Goal: Entertainment & Leisure: Consume media (video, audio)

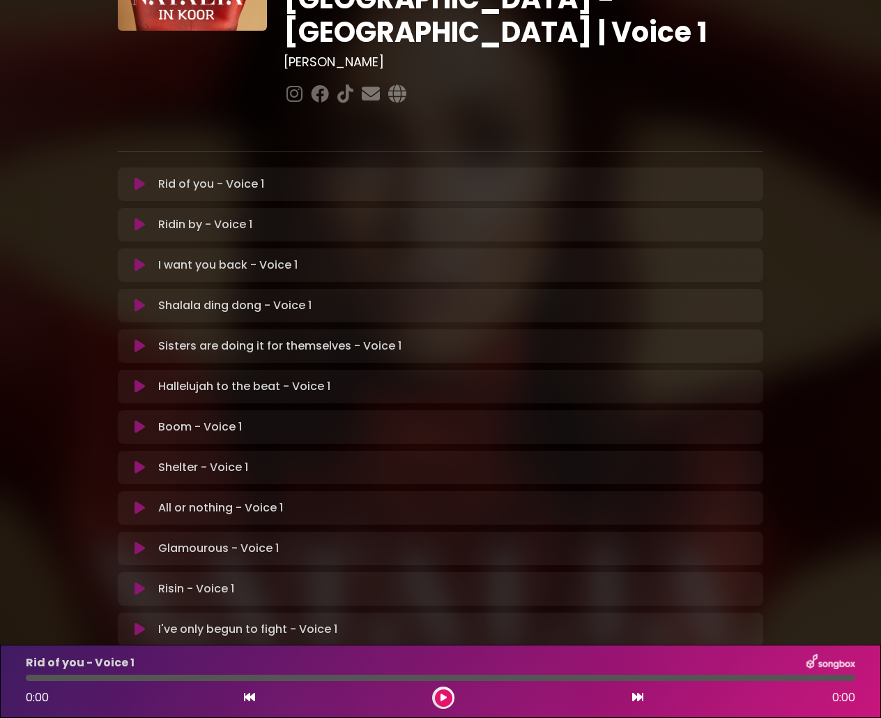
scroll to position [181, 0]
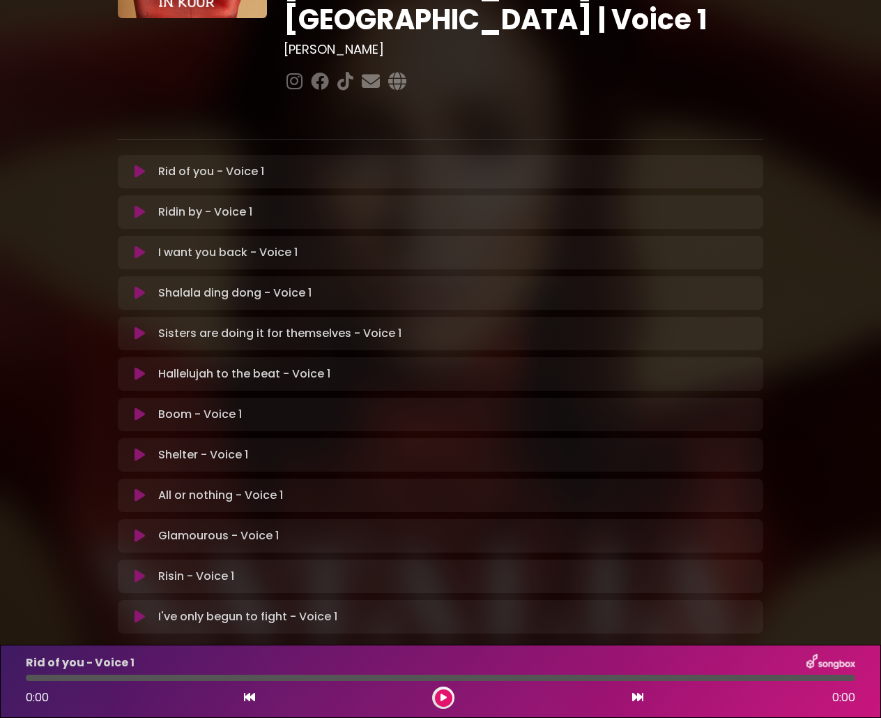
click at [197, 325] on p "Sisters are doing it for themselves - Voice 1 Loading Track..." at bounding box center [279, 333] width 243 height 17
click at [141, 326] on icon at bounding box center [140, 333] width 10 height 14
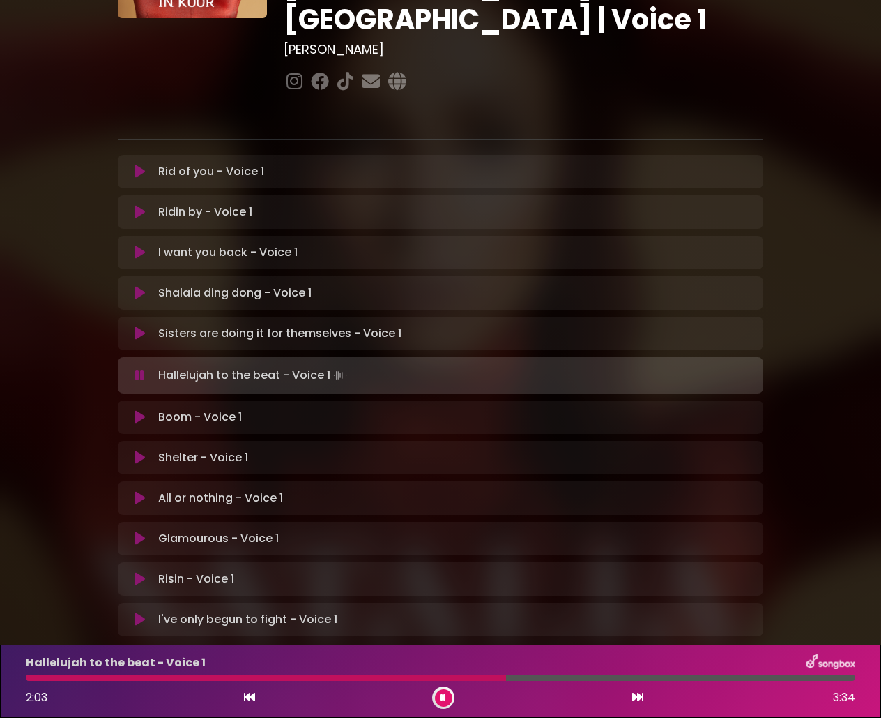
click at [137, 491] on icon at bounding box center [140, 498] width 10 height 14
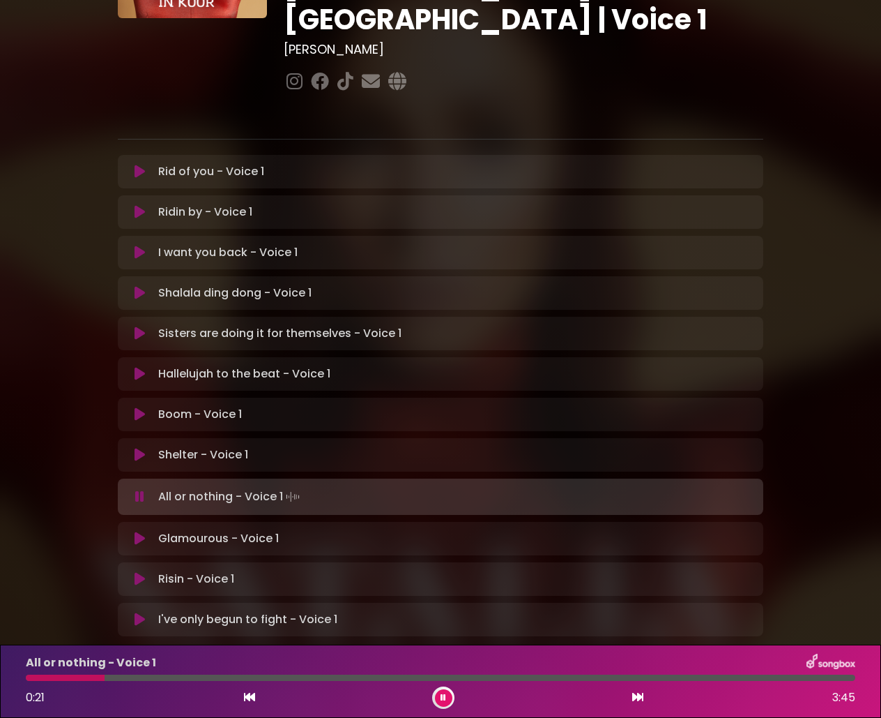
click at [143, 489] on icon at bounding box center [139, 496] width 9 height 14
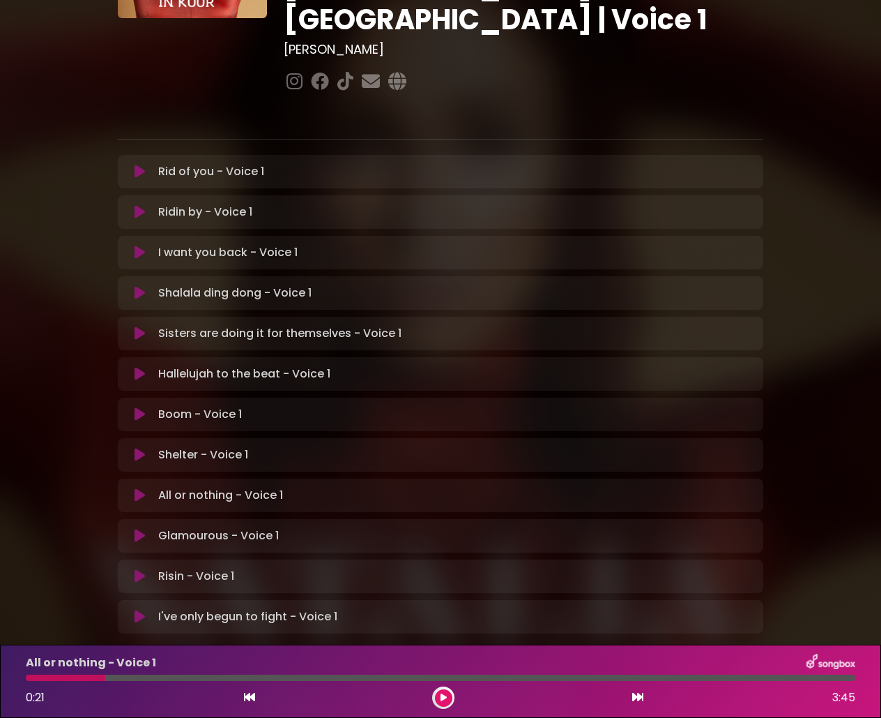
click at [139, 488] on icon at bounding box center [140, 495] width 10 height 14
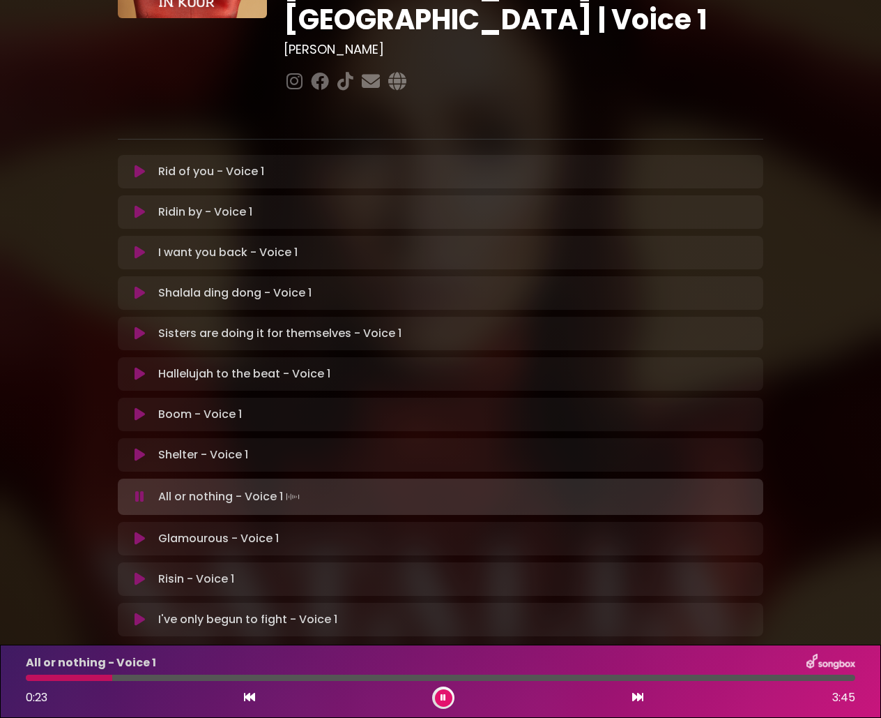
click at [109, 679] on div at bounding box center [441, 677] width 830 height 6
drag, startPoint x: 110, startPoint y: 681, endPoint x: 40, endPoint y: 681, distance: 70.4
click at [47, 680] on div "All or nothing - Voice 1 0:23 3:45" at bounding box center [440, 680] width 847 height 55
click at [31, 681] on div "All or nothing - Voice 1 0:24 3:45" at bounding box center [440, 680] width 847 height 55
click at [33, 680] on div at bounding box center [441, 677] width 830 height 6
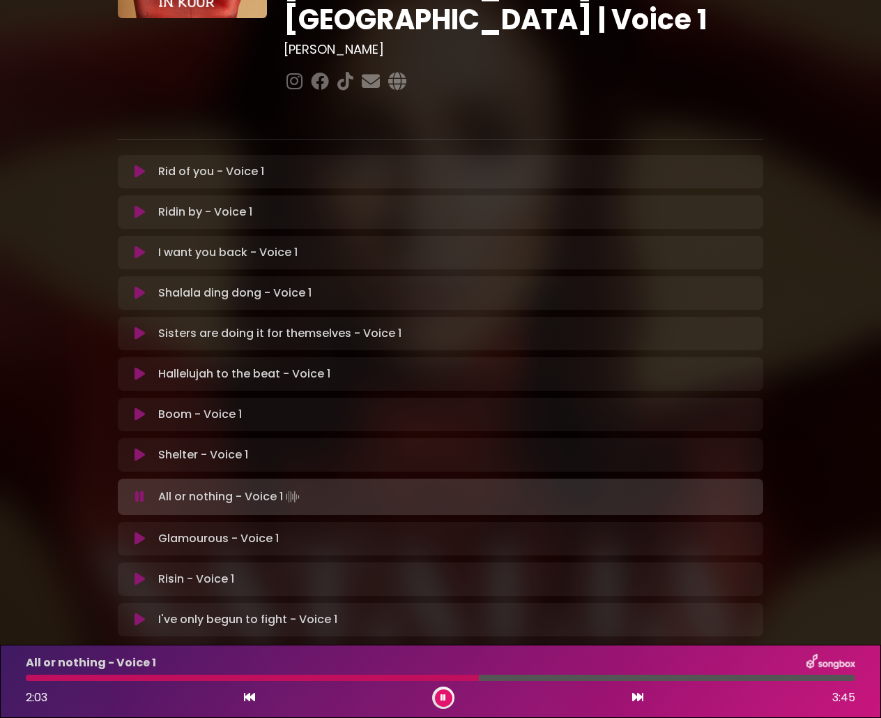
click at [138, 489] on icon at bounding box center [139, 496] width 9 height 14
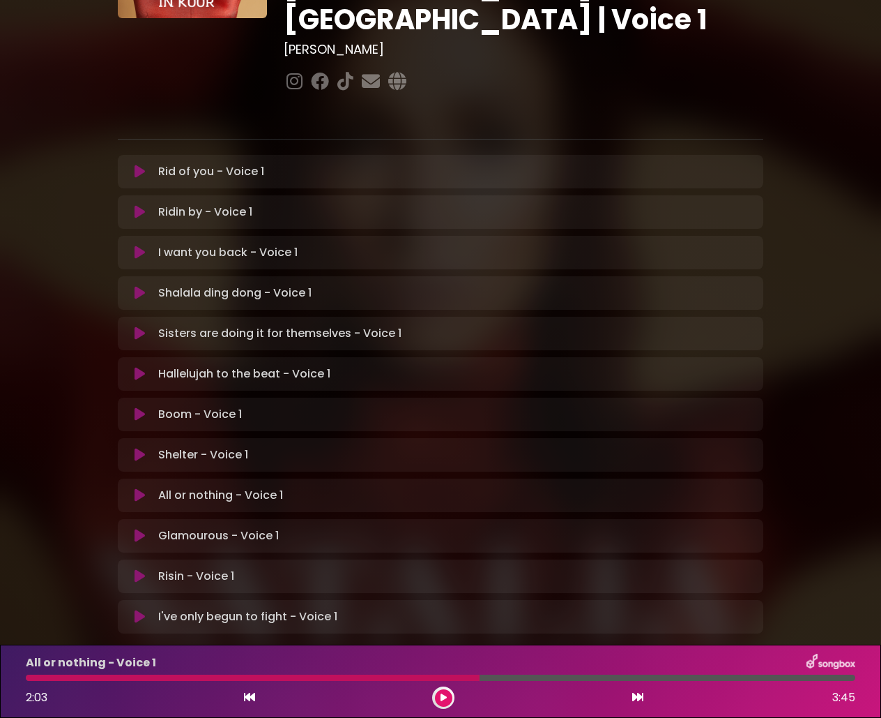
click at [135, 529] on icon at bounding box center [140, 536] width 10 height 14
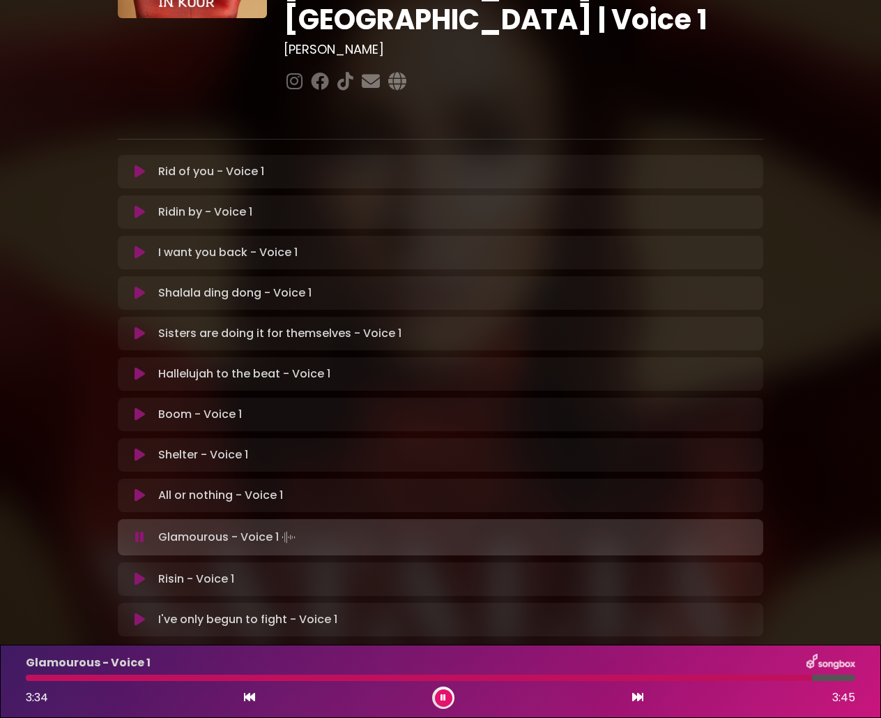
click at [447, 690] on button at bounding box center [443, 697] width 17 height 17
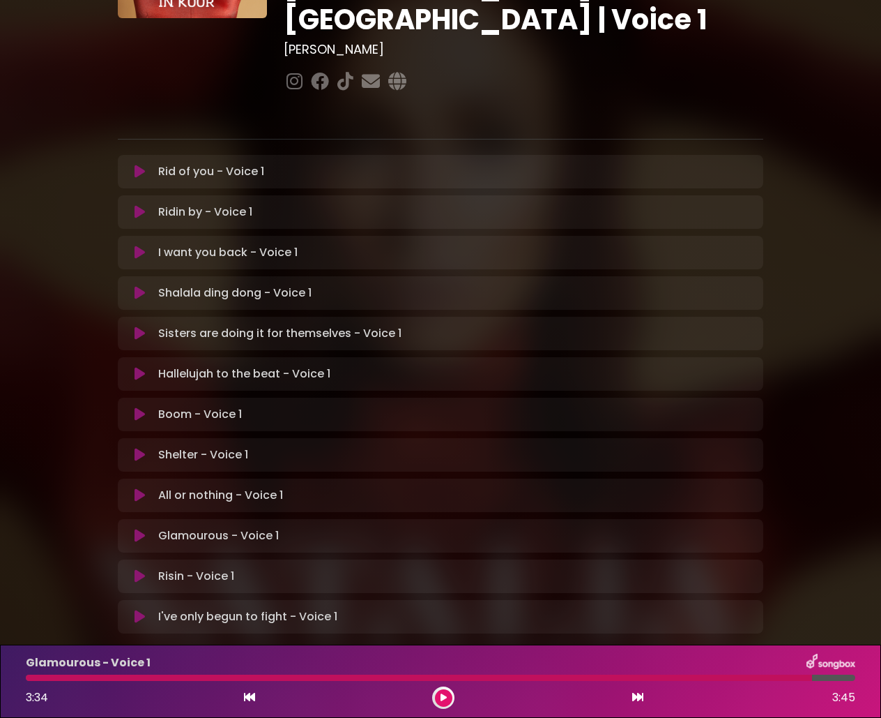
click at [136, 569] on icon at bounding box center [140, 576] width 10 height 14
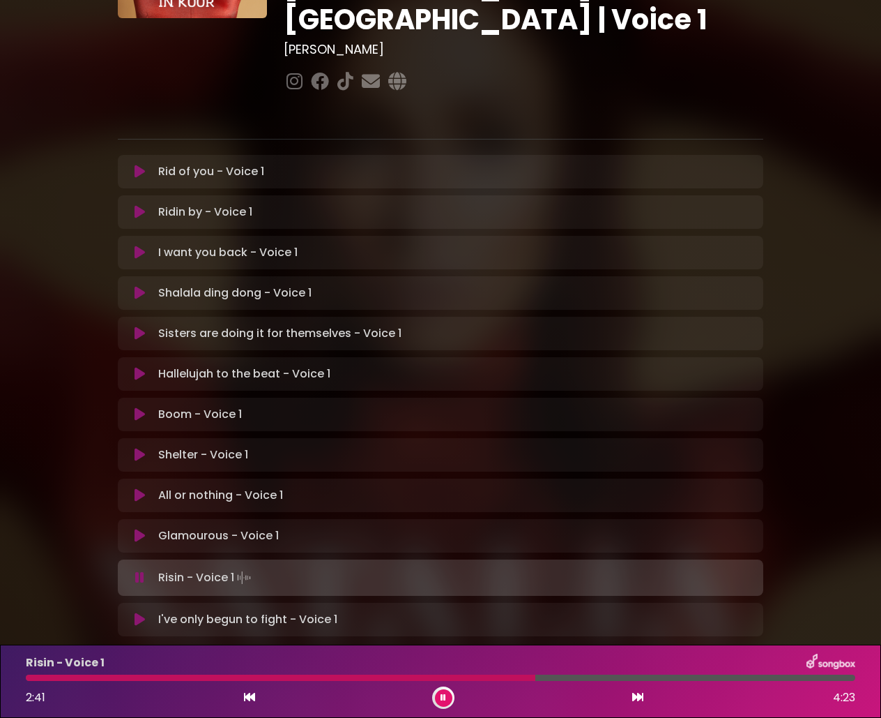
click at [142, 570] on icon at bounding box center [139, 577] width 9 height 14
